Goal: Task Accomplishment & Management: Use online tool/utility

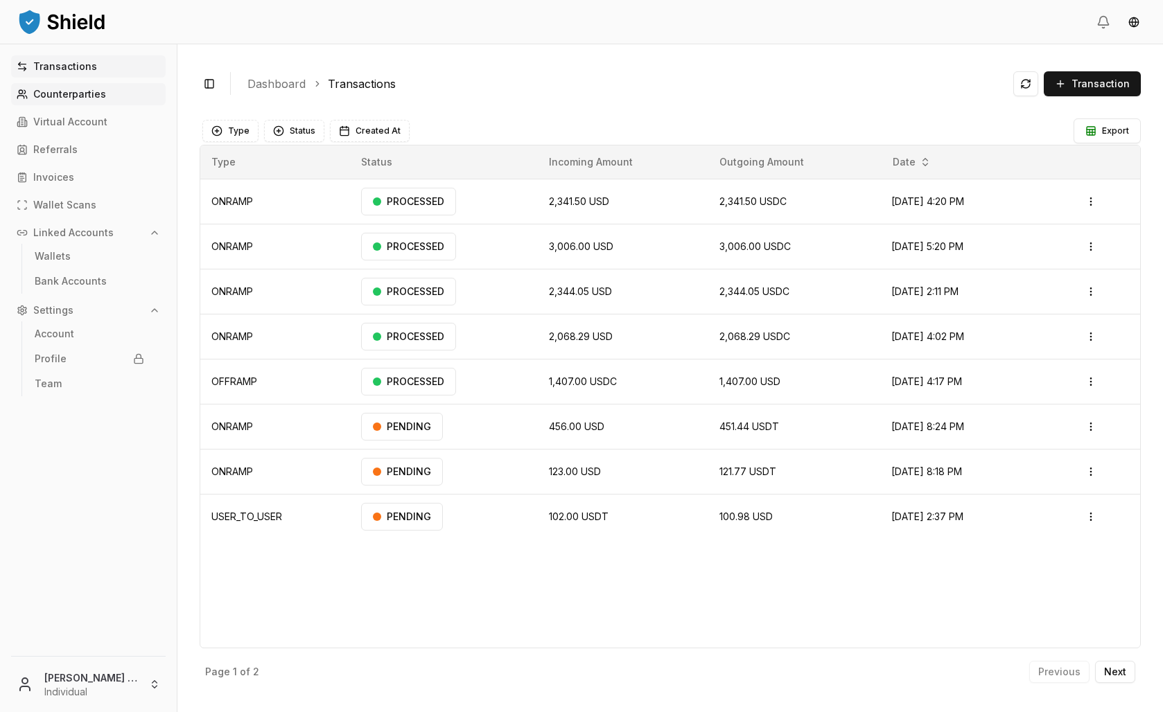
click at [106, 99] on p "Counterparties" at bounding box center [69, 94] width 73 height 10
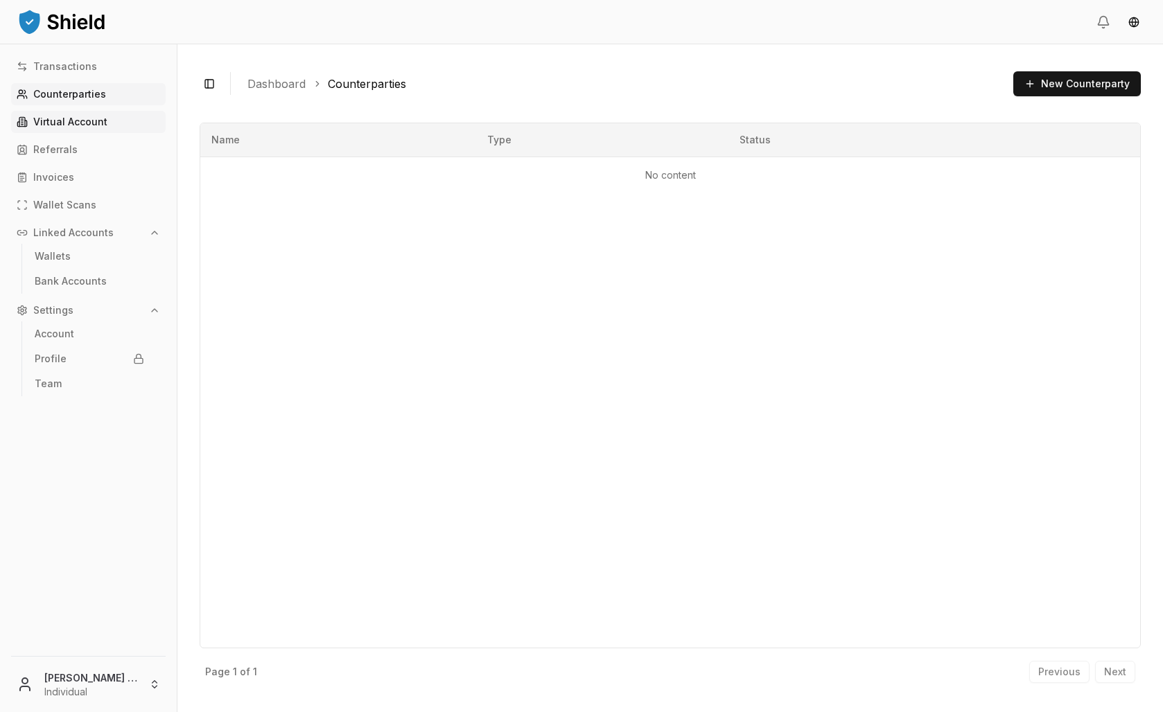
click at [131, 133] on link "Virtual Account" at bounding box center [88, 122] width 155 height 22
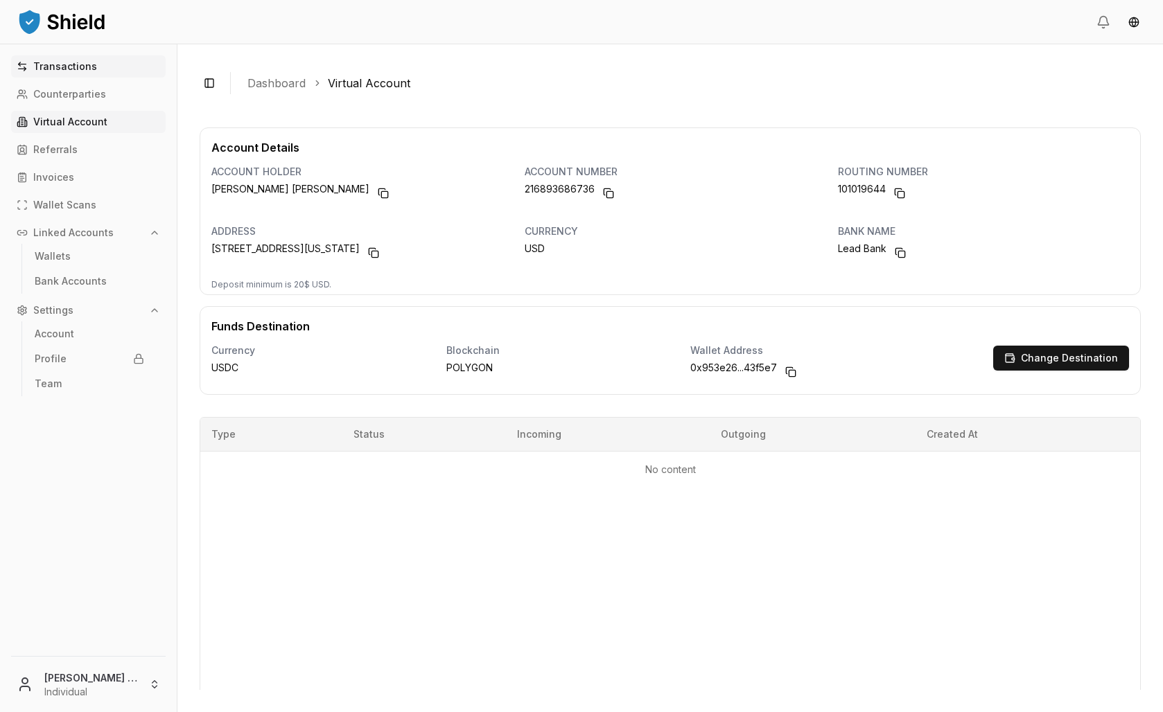
click at [97, 71] on p "Transactions" at bounding box center [65, 67] width 64 height 10
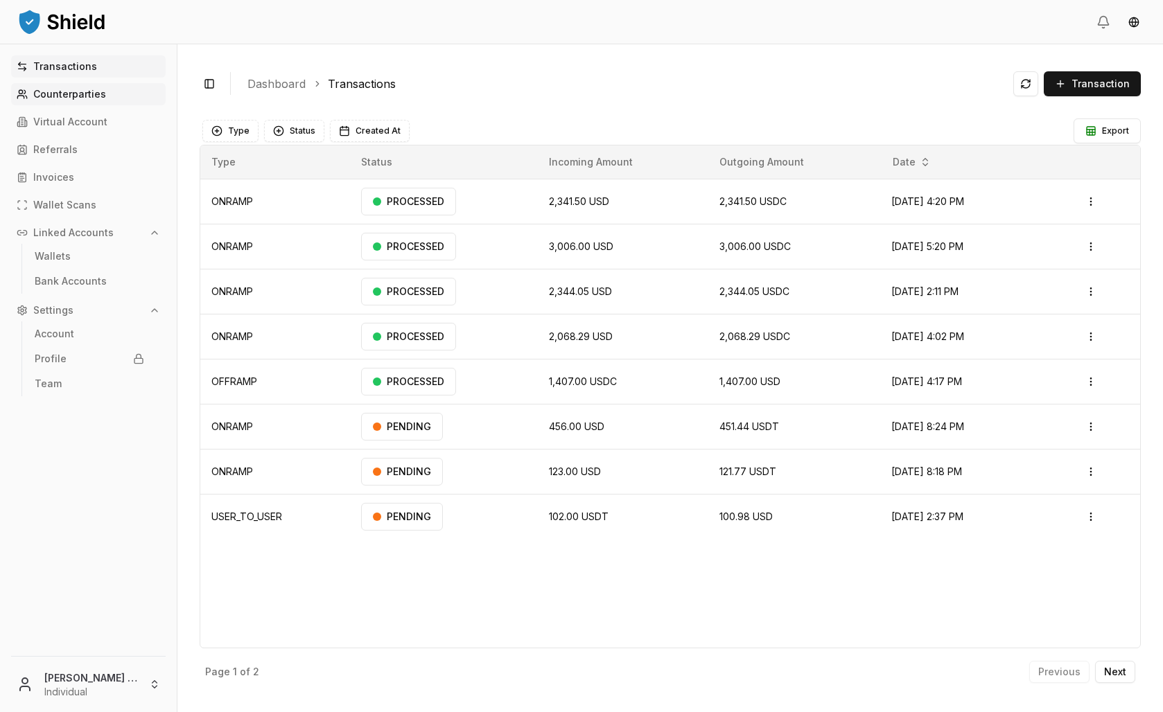
click at [106, 99] on p "Counterparties" at bounding box center [69, 94] width 73 height 10
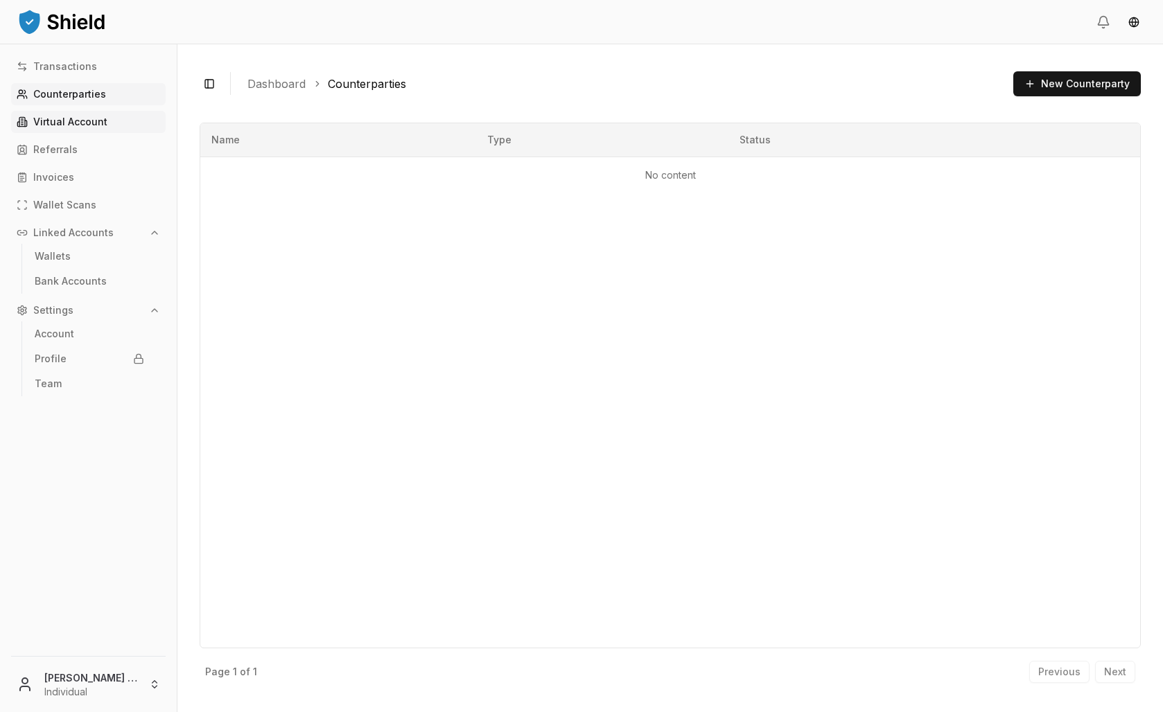
click at [107, 127] on p "Virtual Account" at bounding box center [70, 122] width 74 height 10
click at [107, 286] on p "Bank Accounts" at bounding box center [71, 282] width 72 height 10
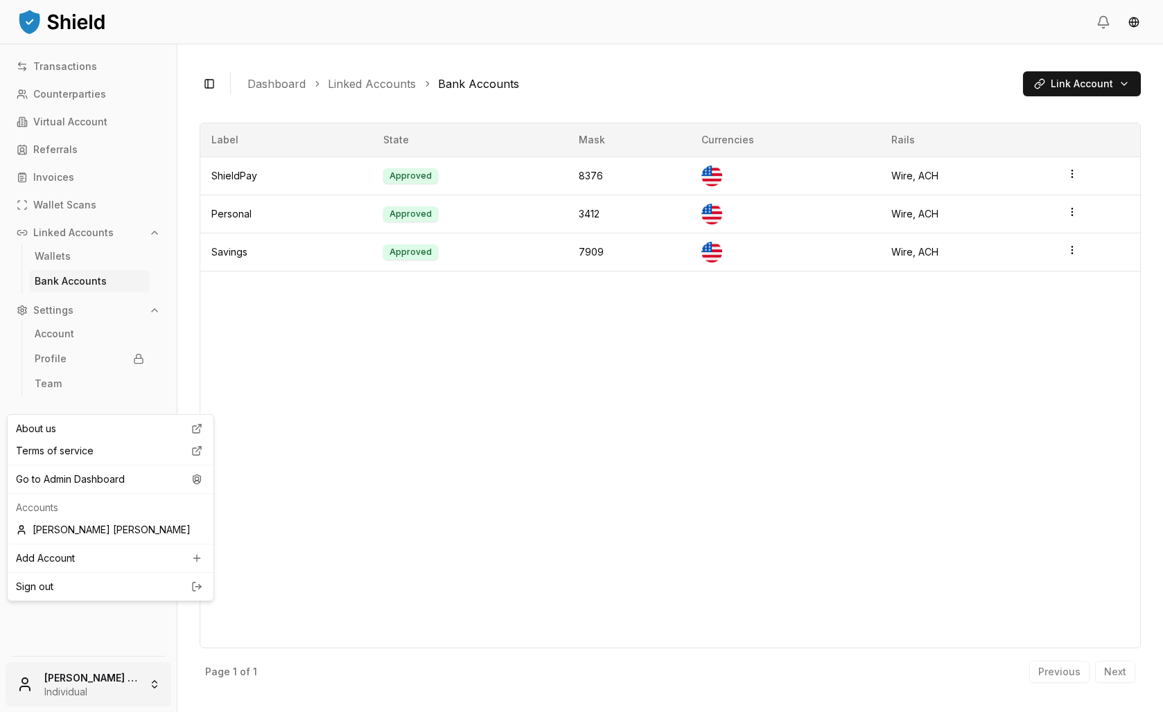
click at [125, 686] on html "Transactions Counterparties Virtual Account Referrals Invoices Wallet Scans Lin…" at bounding box center [581, 356] width 1163 height 712
click at [109, 491] on div "Go to Admin Dashboard" at bounding box center [110, 479] width 200 height 22
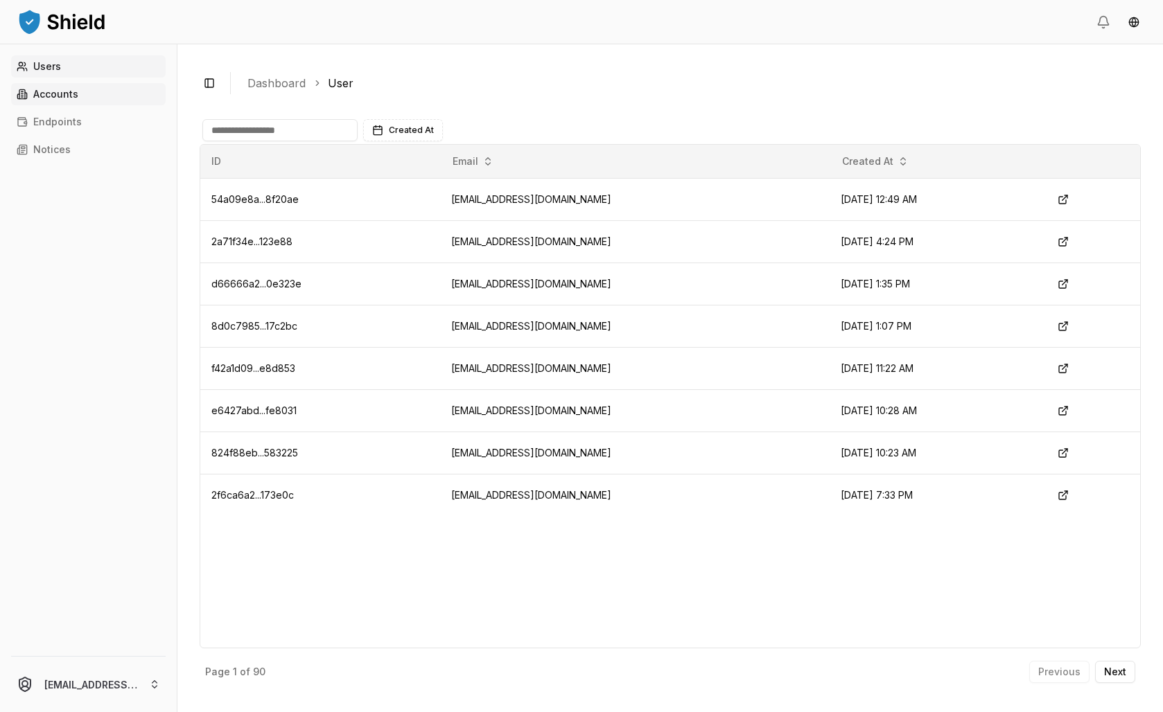
click at [101, 105] on link "Accounts" at bounding box center [88, 94] width 155 height 22
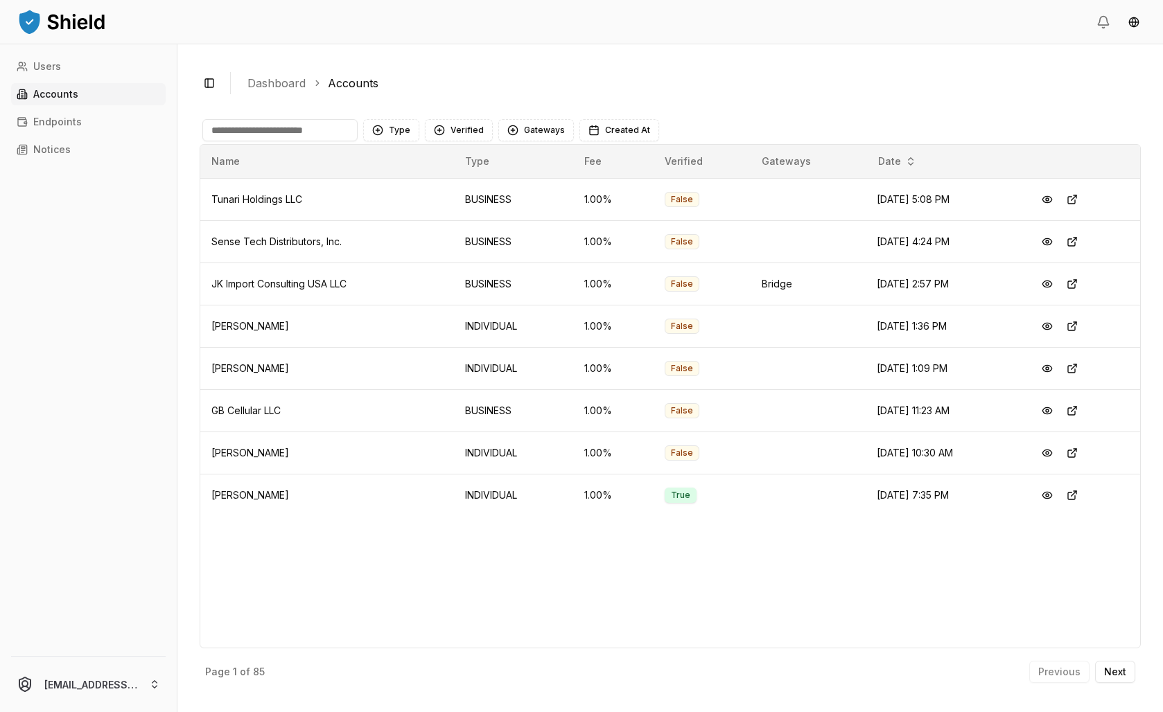
click at [325, 141] on input at bounding box center [279, 130] width 155 height 22
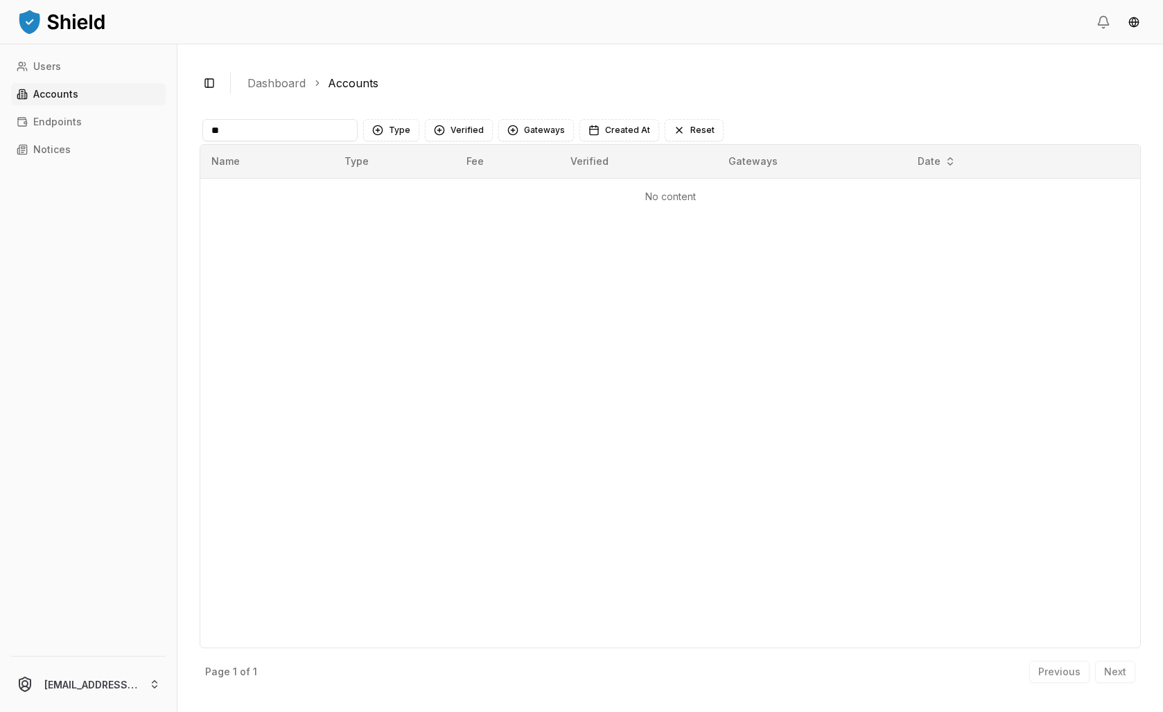
type input "*"
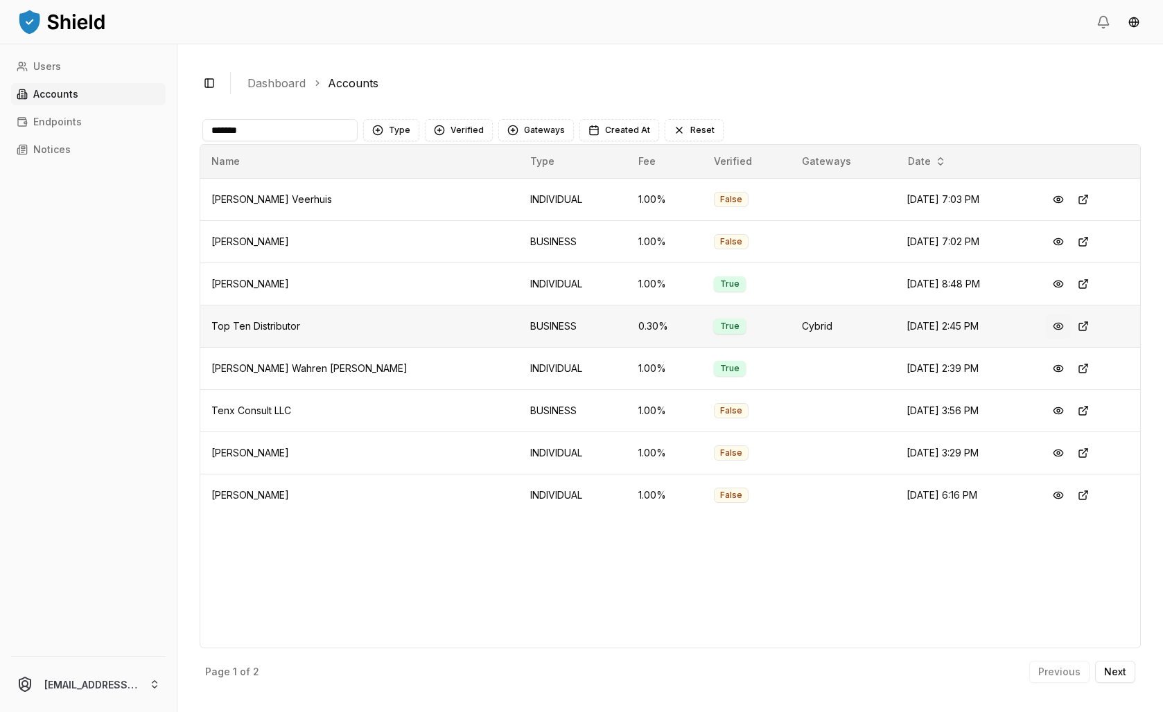
type input "*******"
click at [1063, 339] on button at bounding box center [1058, 326] width 25 height 25
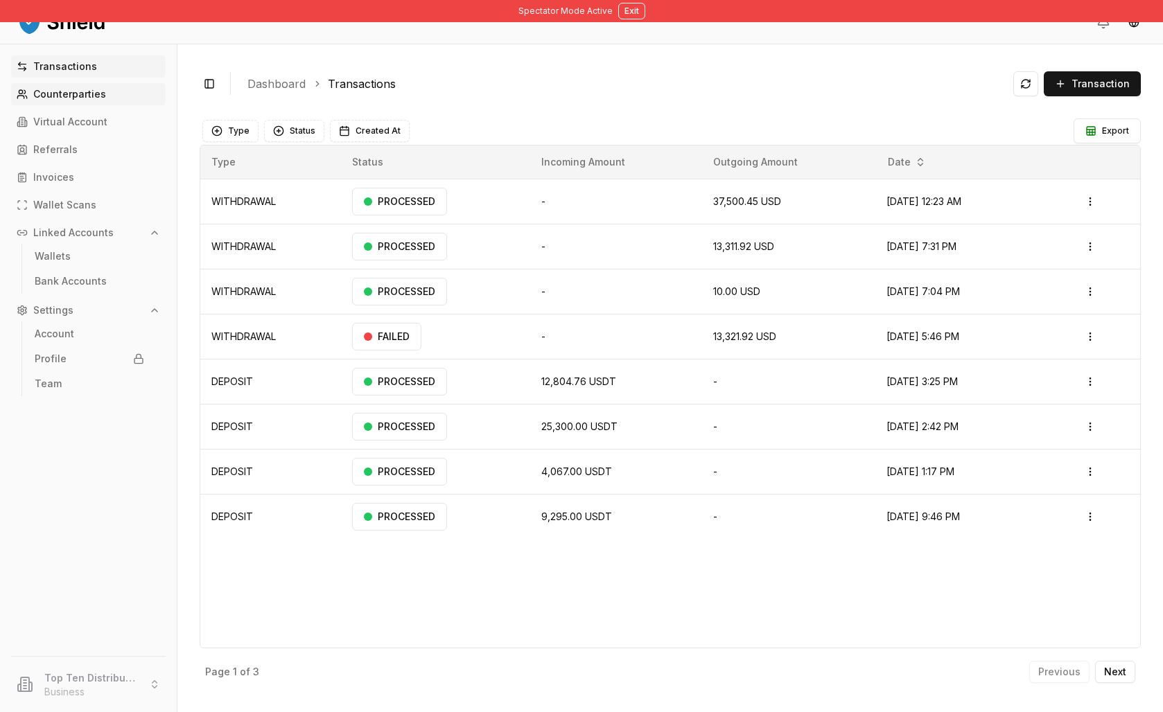
click at [98, 99] on p "Counterparties" at bounding box center [69, 94] width 73 height 10
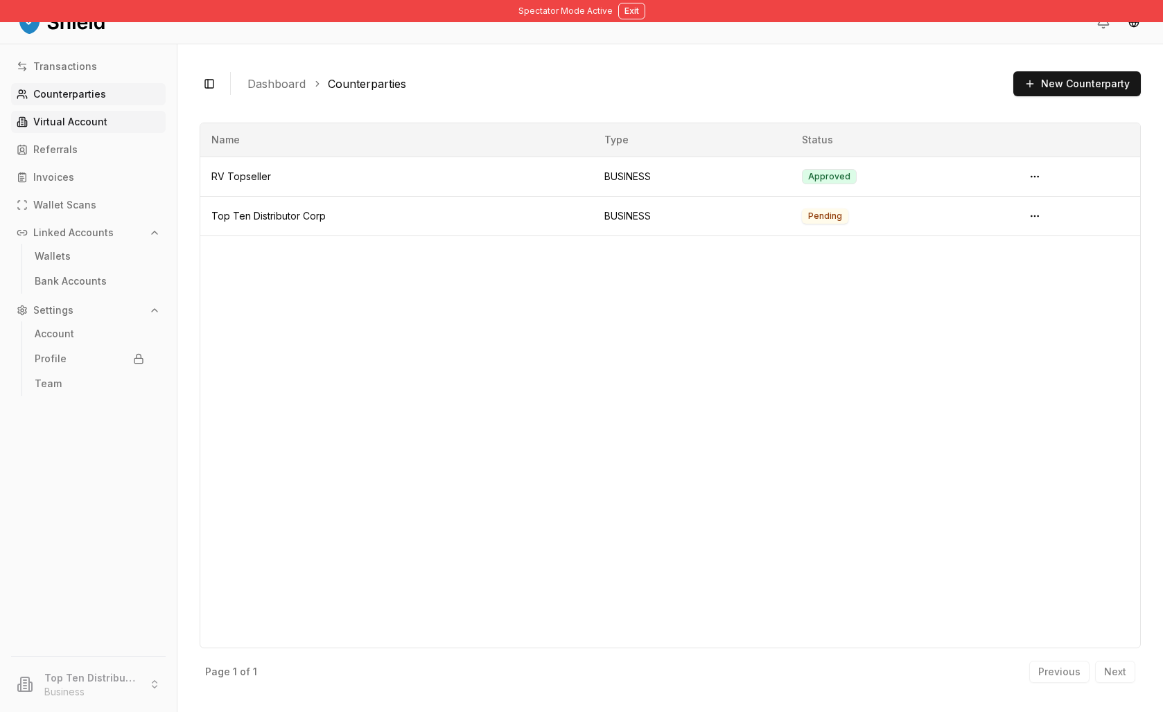
click at [97, 127] on p "Virtual Account" at bounding box center [70, 122] width 74 height 10
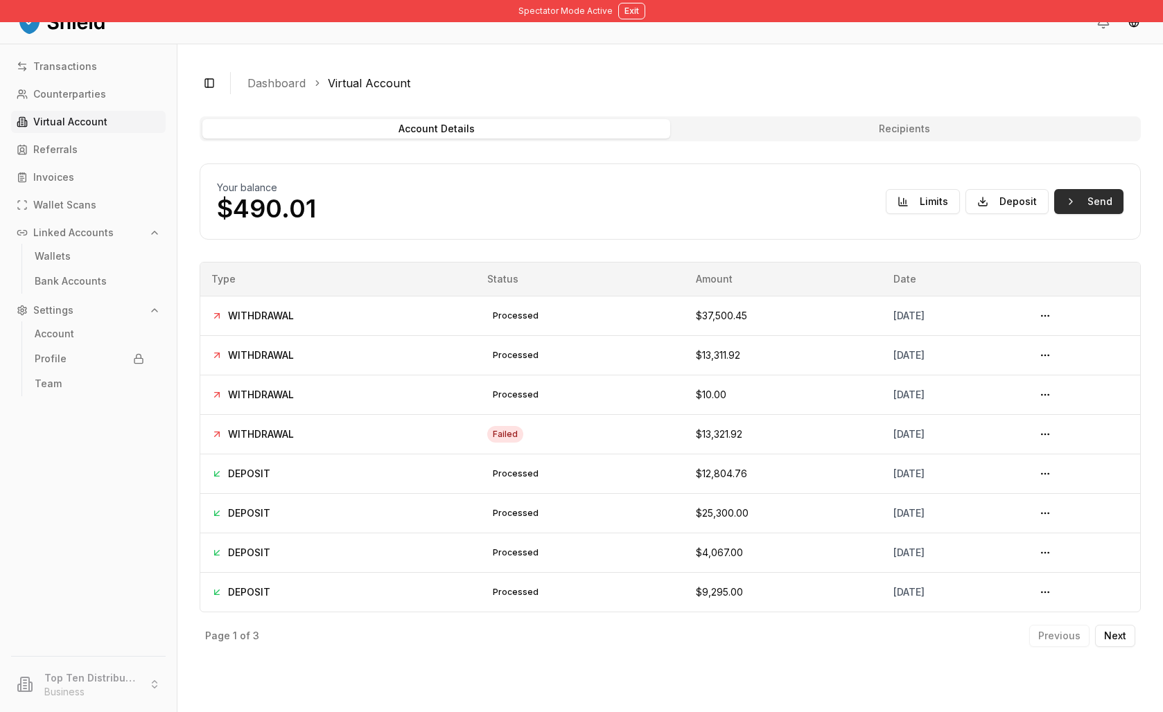
click at [1054, 214] on button "Send" at bounding box center [1088, 201] width 69 height 25
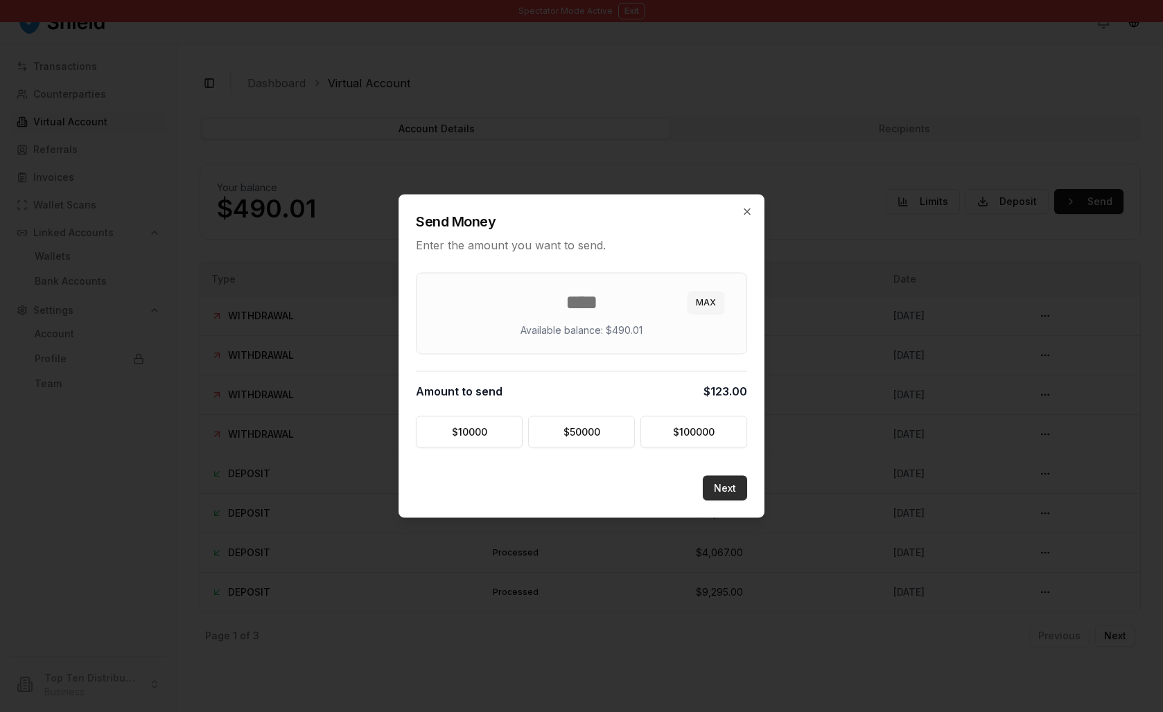
type input "***"
click at [746, 501] on button "Next" at bounding box center [725, 488] width 44 height 25
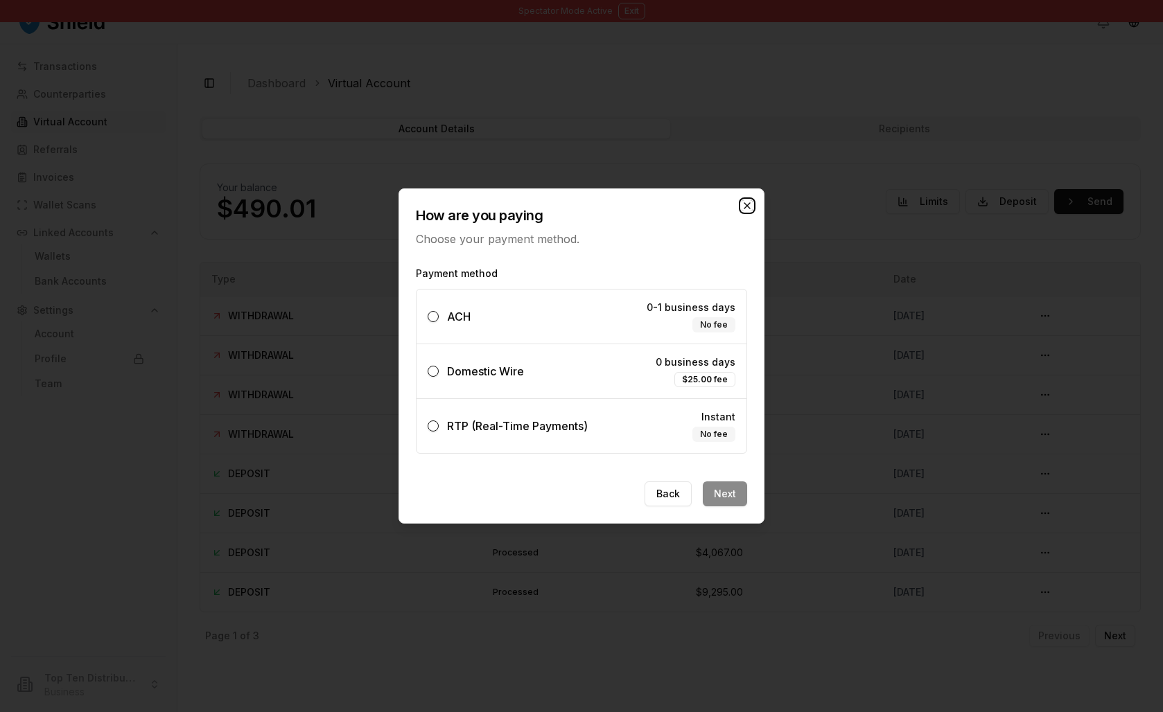
click at [750, 203] on icon "button" at bounding box center [747, 206] width 6 height 6
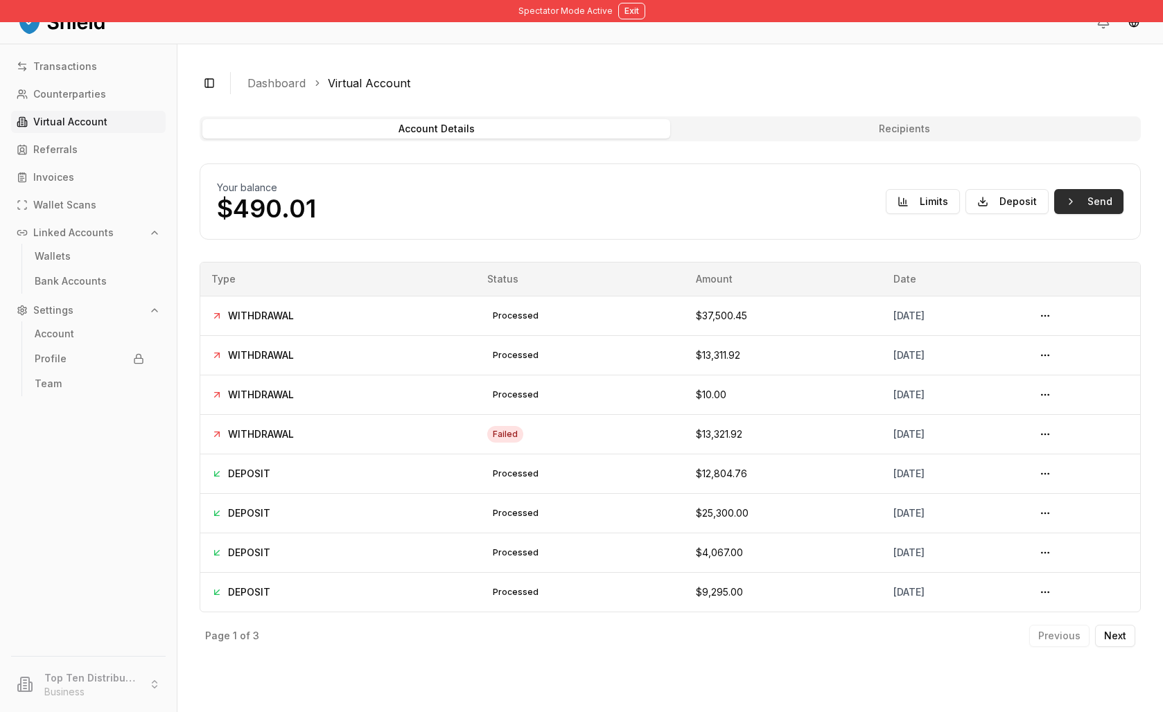
click at [1054, 214] on button "Send" at bounding box center [1088, 201] width 69 height 25
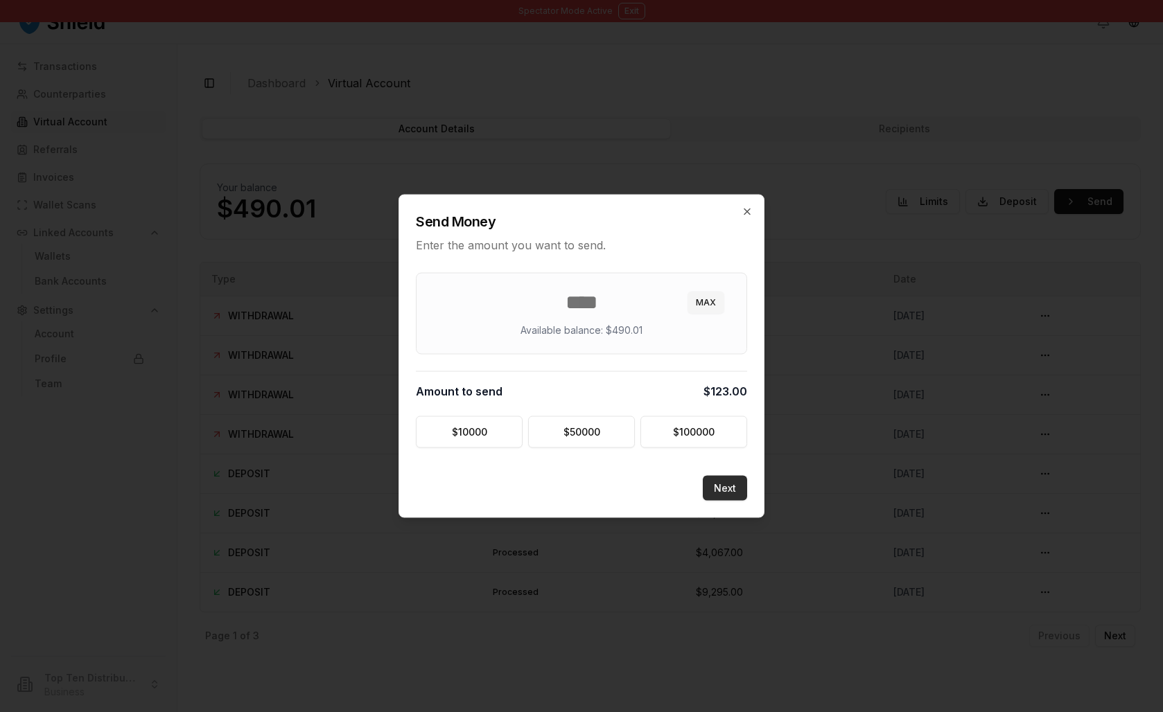
type input "***"
click at [747, 501] on button "Next" at bounding box center [725, 488] width 44 height 25
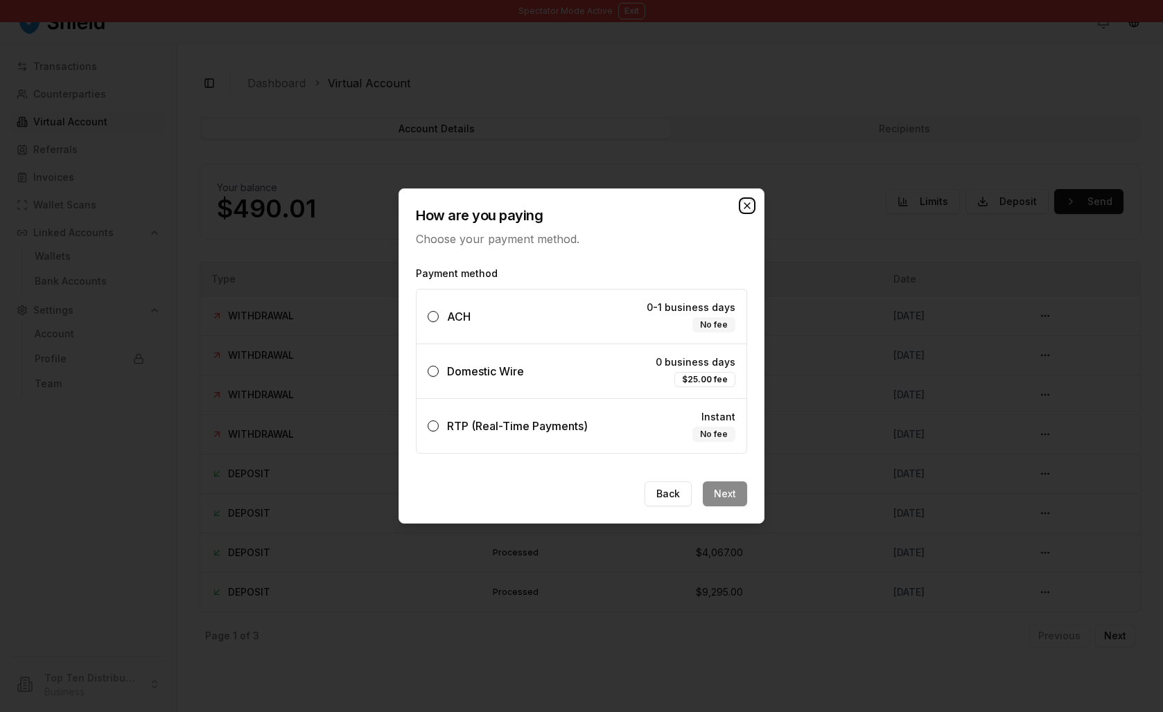
click at [750, 203] on icon "button" at bounding box center [747, 206] width 6 height 6
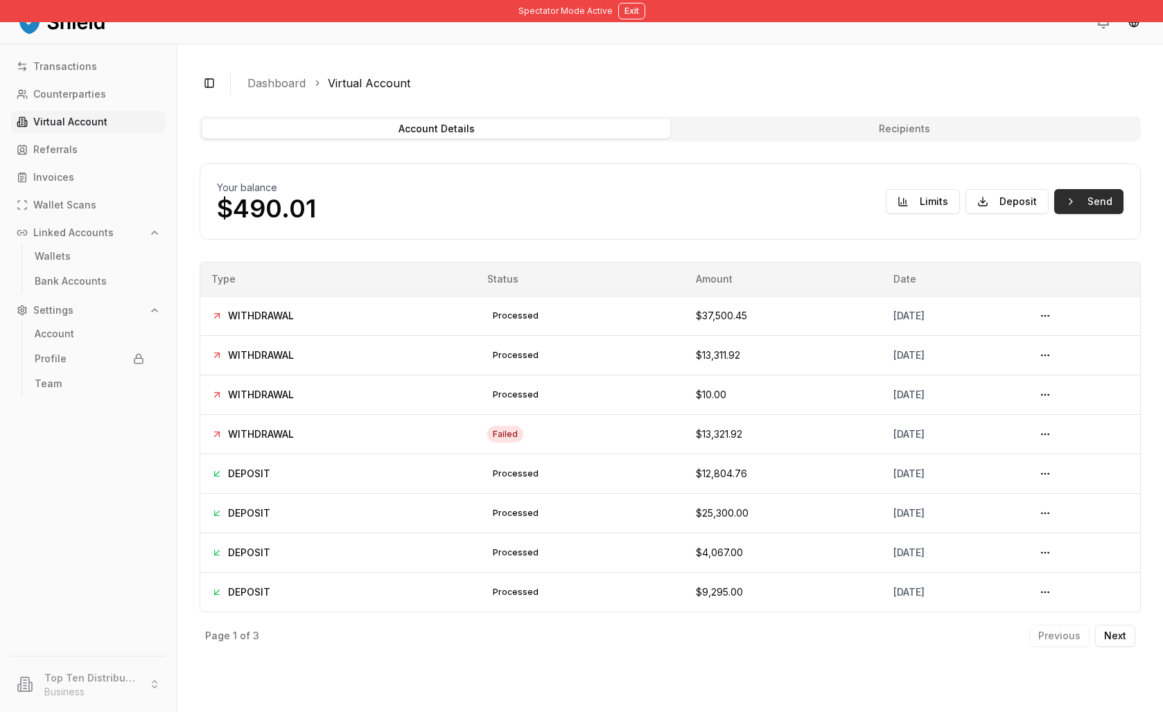
click at [1054, 214] on button "Send" at bounding box center [1088, 201] width 69 height 25
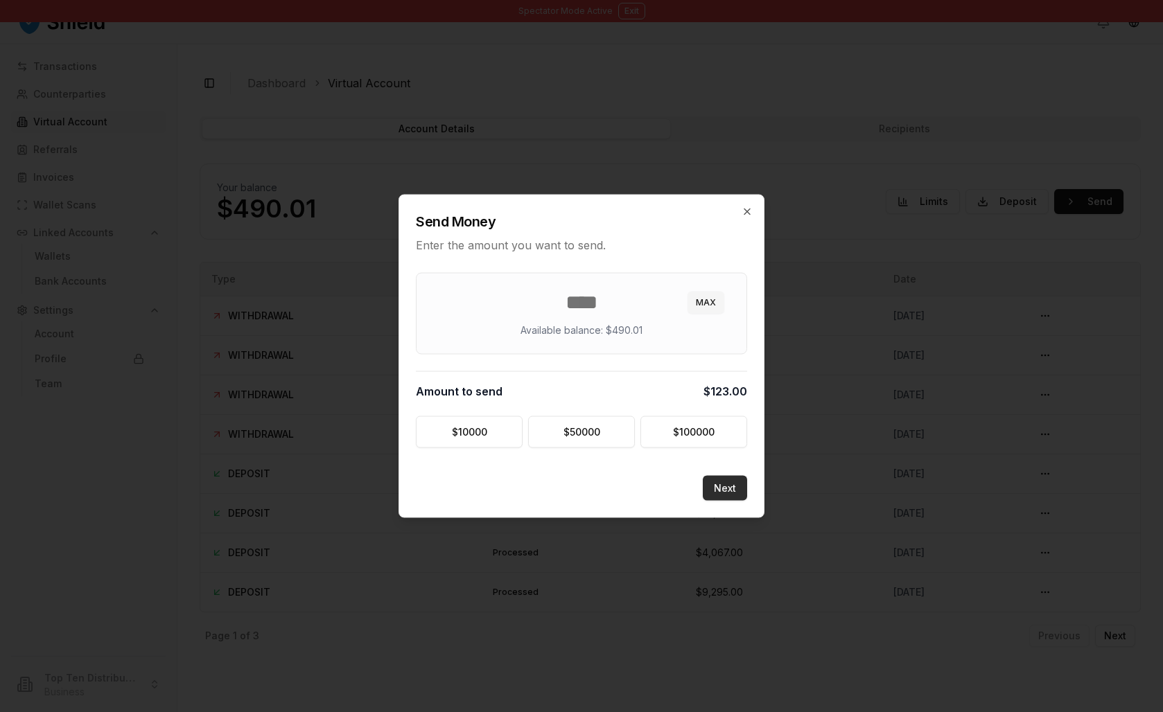
type input "***"
click at [747, 501] on button "Next" at bounding box center [725, 488] width 44 height 25
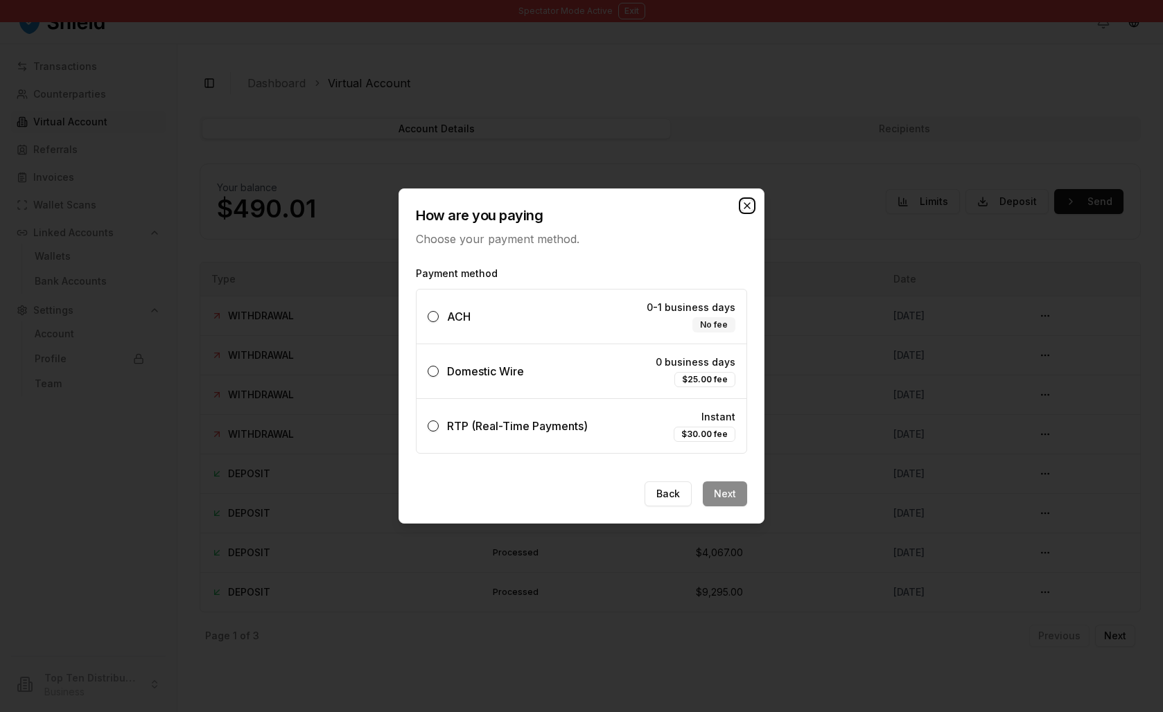
click at [753, 200] on icon "button" at bounding box center [747, 205] width 11 height 11
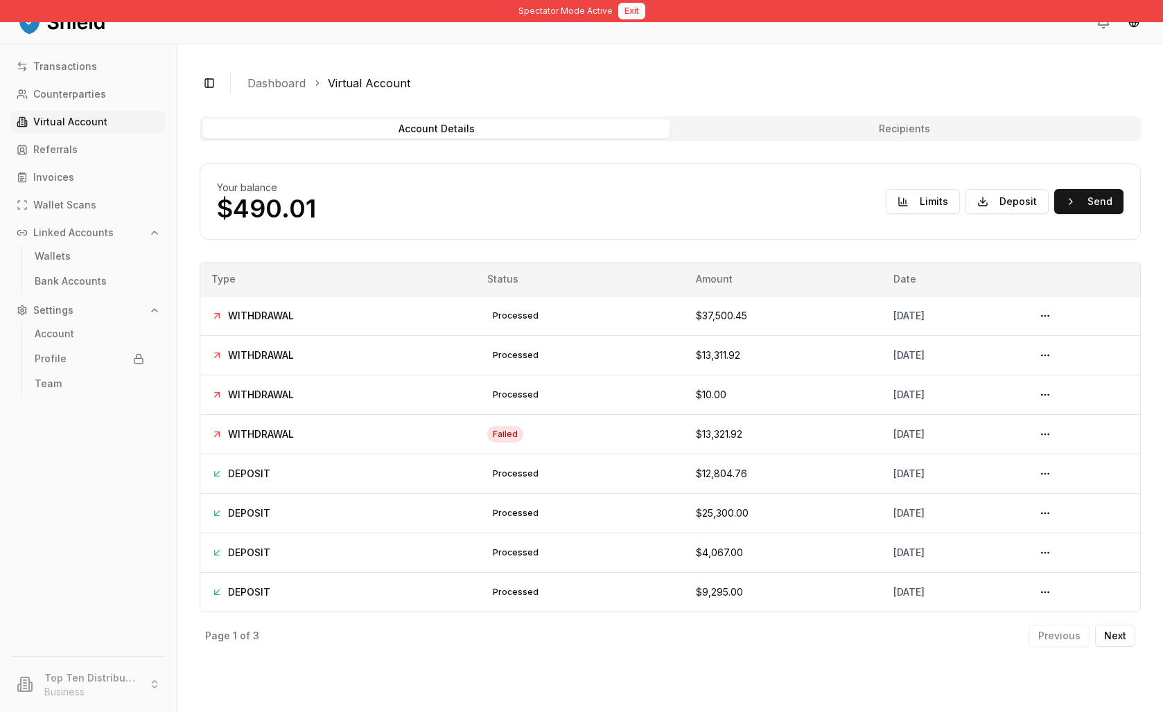
click at [645, 16] on button "Exit" at bounding box center [631, 11] width 27 height 17
